Goal: Navigation & Orientation: Find specific page/section

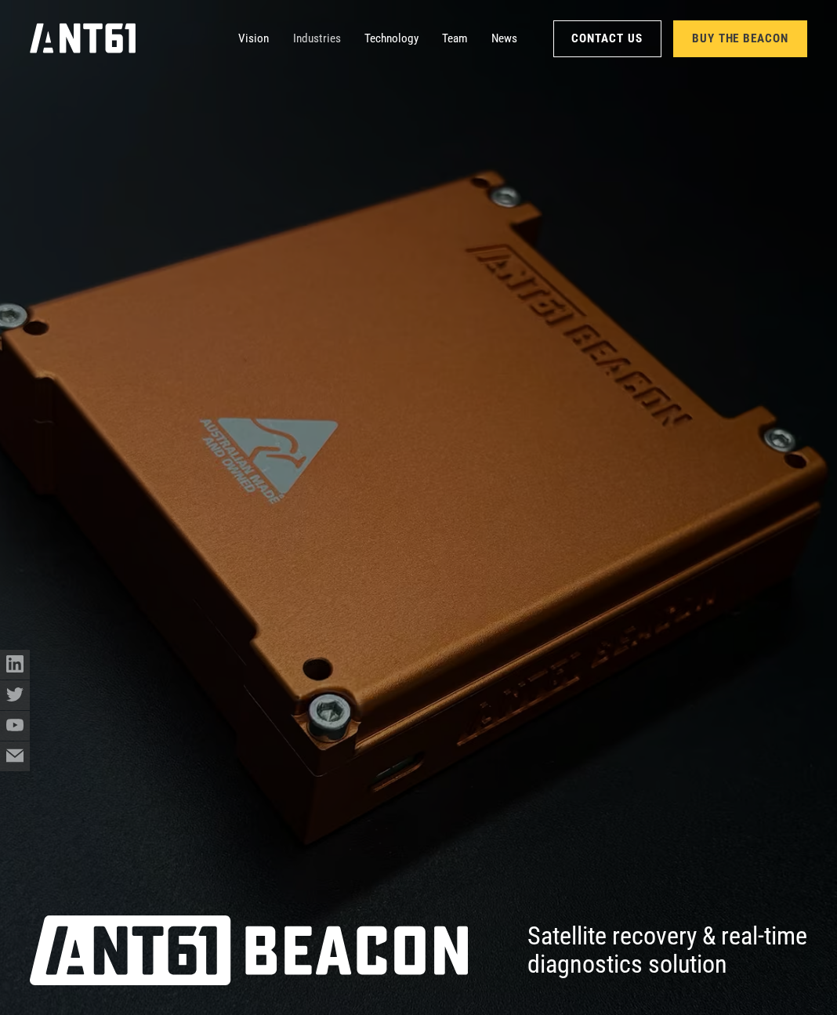
click at [303, 41] on link "Industries" at bounding box center [317, 39] width 48 height 30
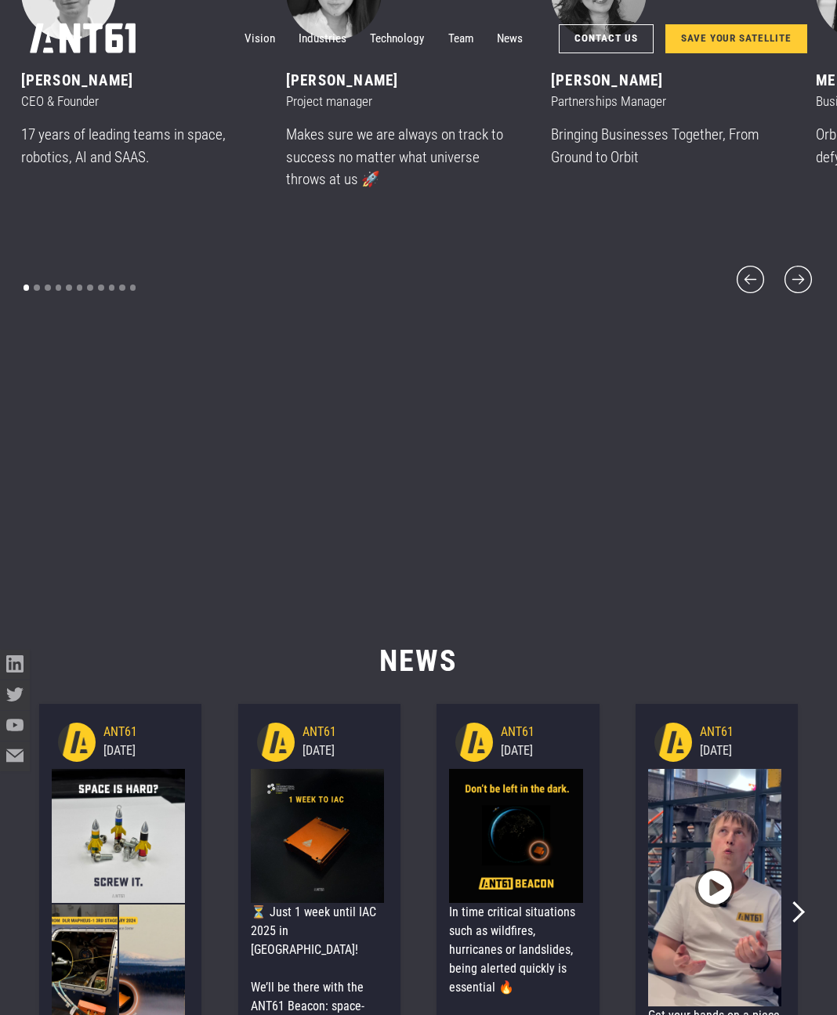
scroll to position [12801, 0]
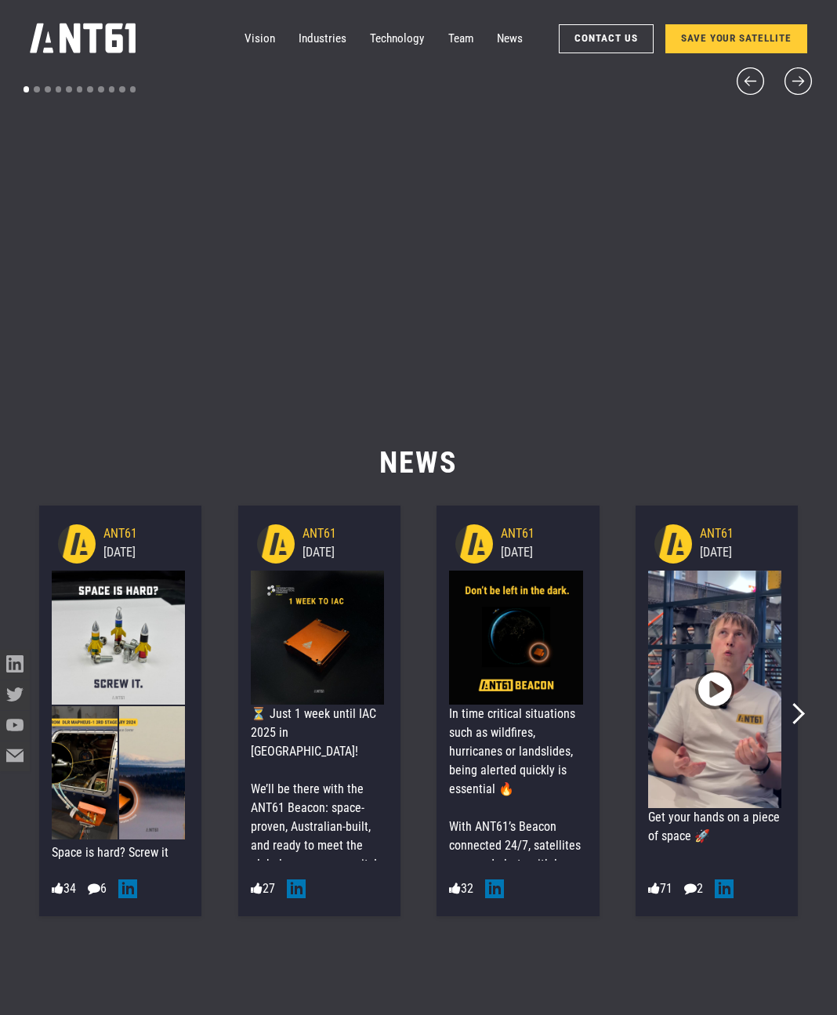
click at [94, 35] on icon "home" at bounding box center [83, 39] width 106 height 30
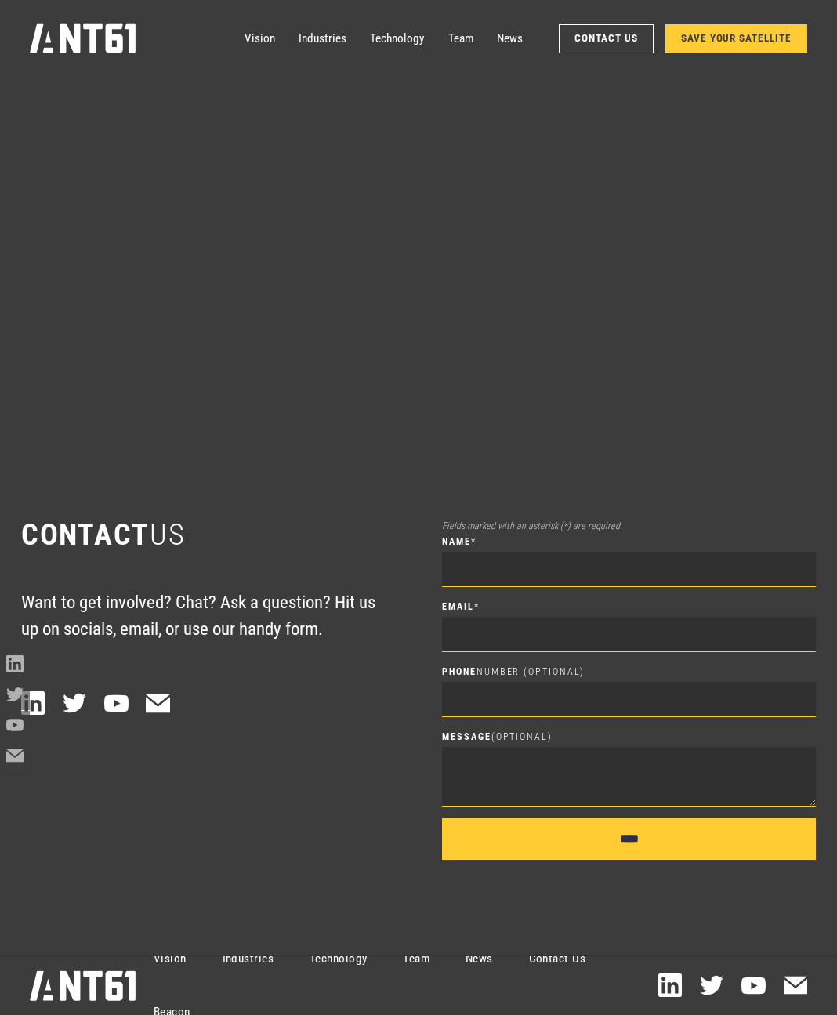
scroll to position [13774, 0]
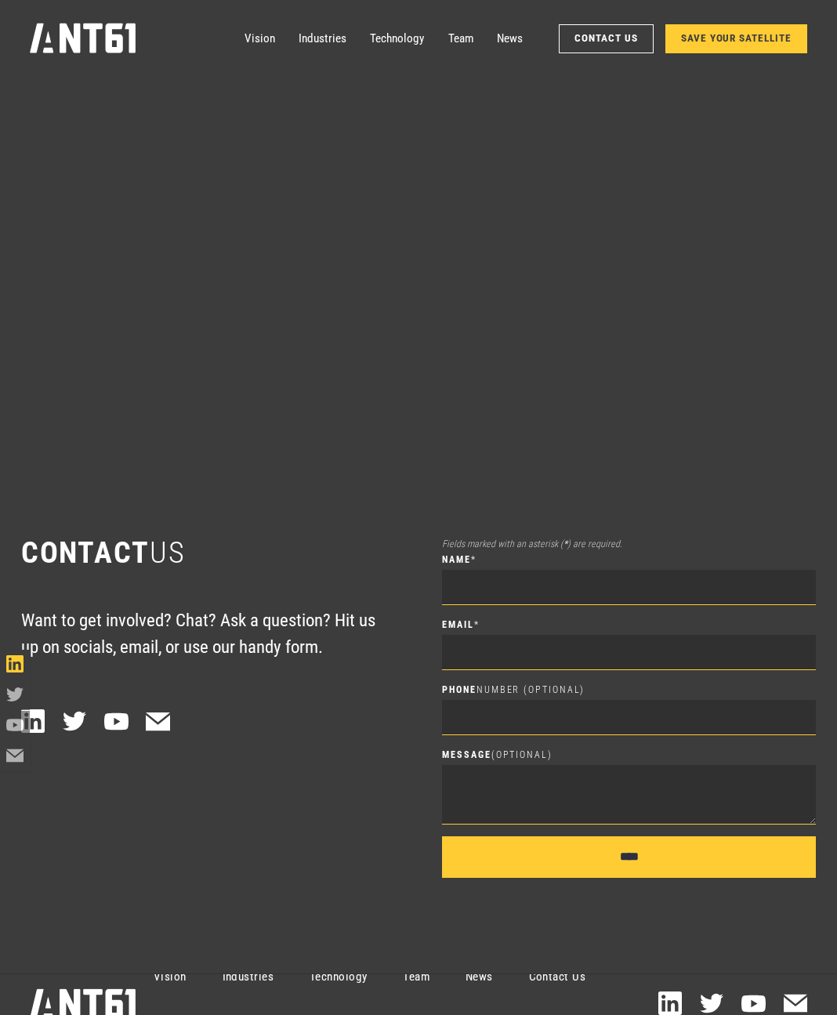
click at [11, 662] on icon at bounding box center [15, 664] width 18 height 18
